Goal: Register for event/course

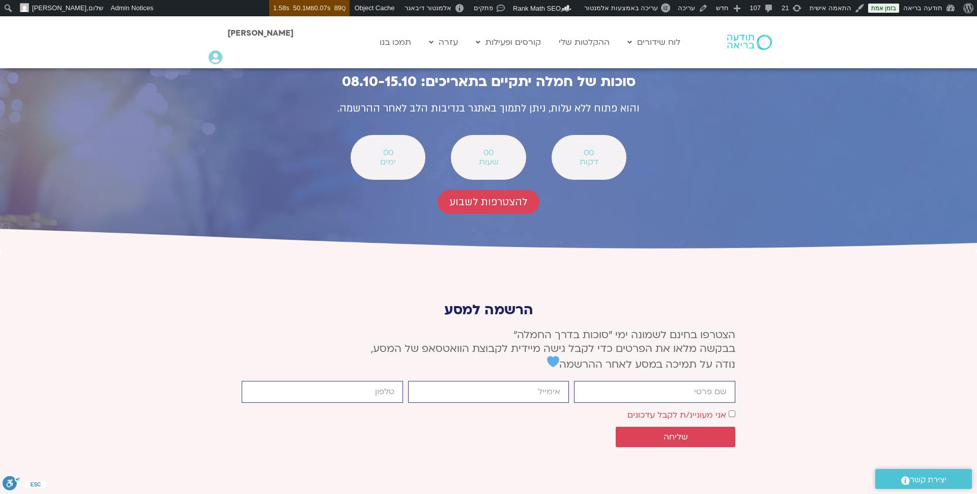
scroll to position [3652, 0]
click at [482, 196] on span "להצטרפות לשבוע" at bounding box center [488, 202] width 77 height 12
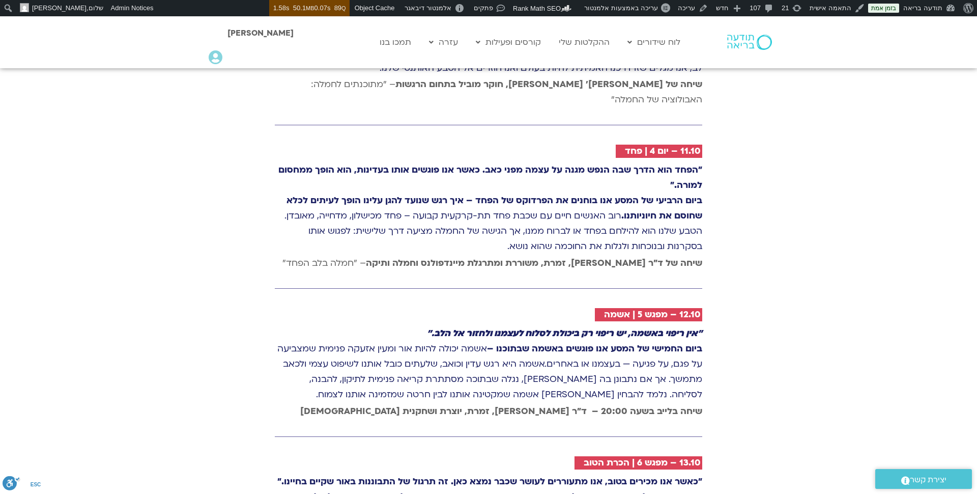
scroll to position [1933, 0]
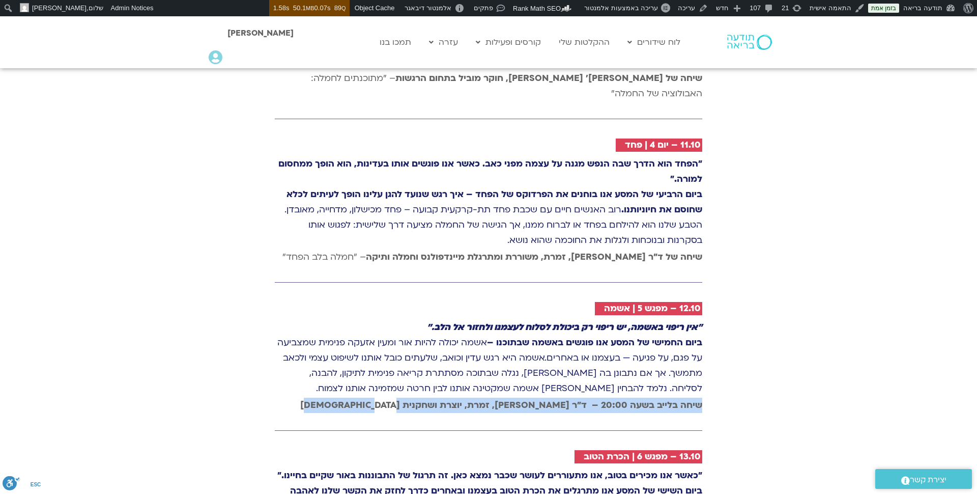
drag, startPoint x: 701, startPoint y: 358, endPoint x: 342, endPoint y: 357, distance: 358.9
click at [342, 398] on p "שיחה בלייב בשעה 20:00 – ד״ר [PERSON_NAME], זמרת, יוצרת ושחקנית [DEMOGRAPHIC_DAT…" at bounding box center [489, 405] width 428 height 15
copy strong "שיחה בלייב בשעה 20:00 – ד״ר [PERSON_NAME], זמרת, יוצרת ושחקנית [DEMOGRAPHIC_DAT…"
